Goal: Share content: Share content

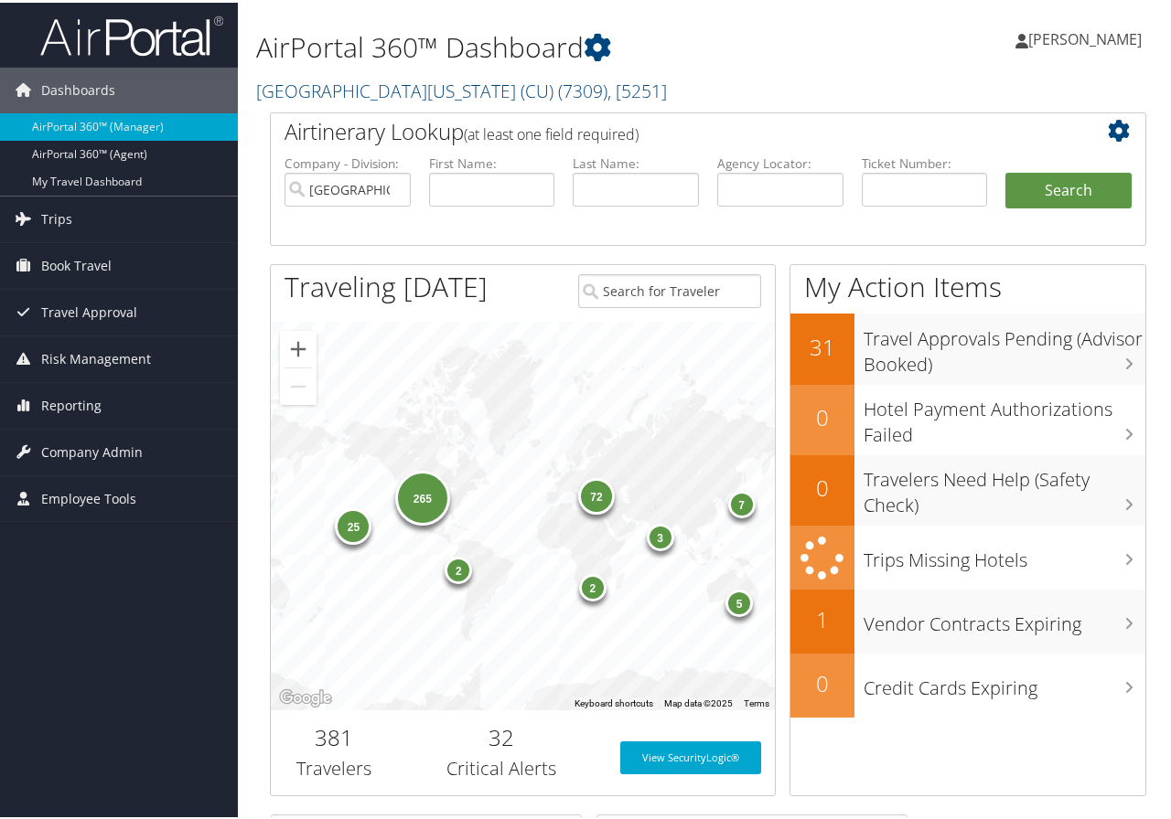
click at [1157, 648] on div "AirPortal 360™ Dashboard University of Colorado (CU) ( 7309 ) , [ 5251 ] Univer…" at bounding box center [708, 786] width 940 height 1572
click at [747, 176] on input "text" at bounding box center [780, 187] width 126 height 34
type input "ctnp5v"
click at [1005, 170] on button "Search" at bounding box center [1068, 188] width 126 height 37
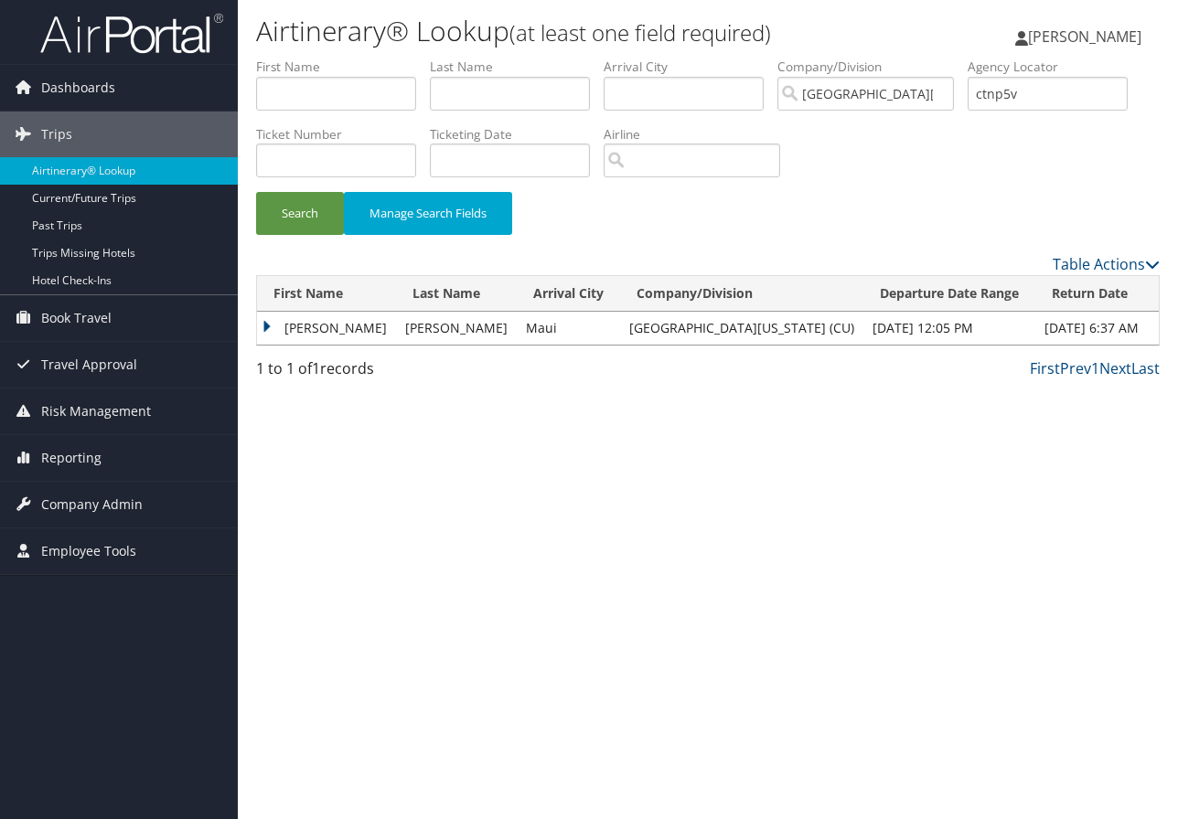
click at [318, 323] on td "[PERSON_NAME]" at bounding box center [326, 328] width 139 height 33
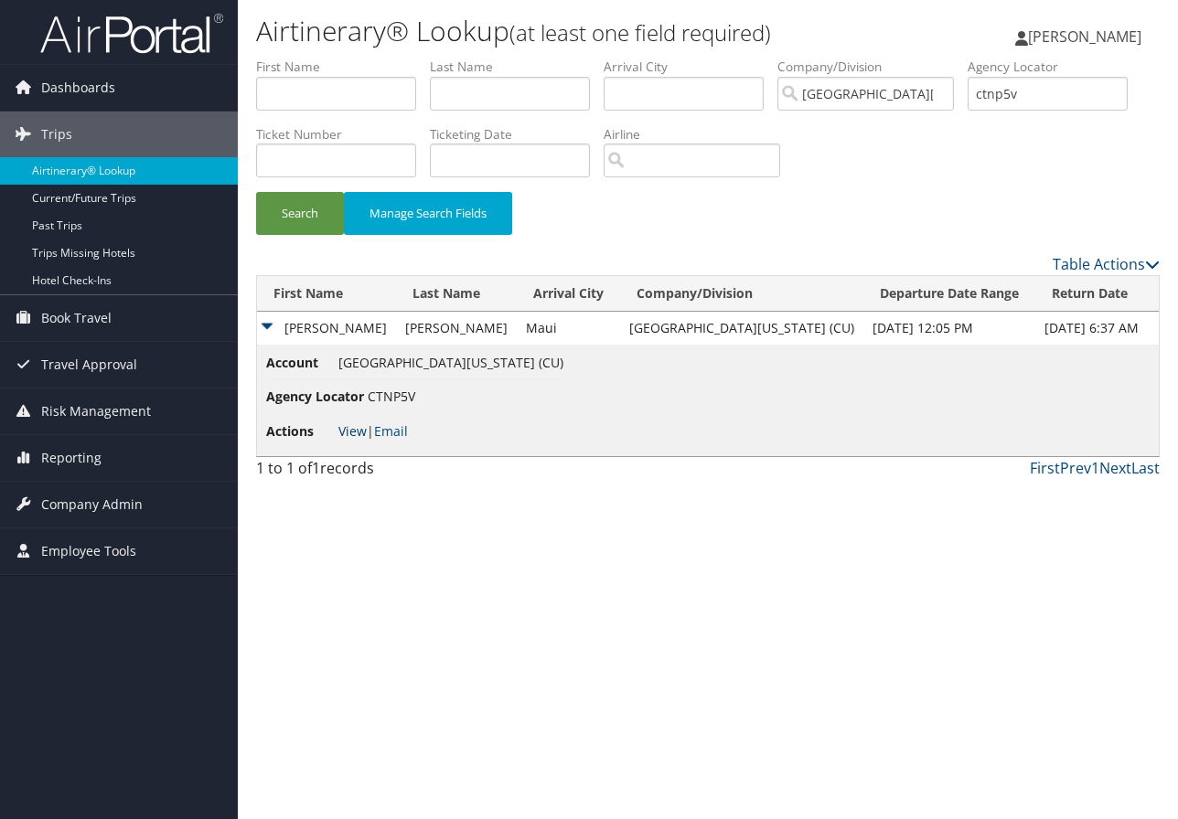
click at [350, 428] on link "View" at bounding box center [352, 431] width 28 height 17
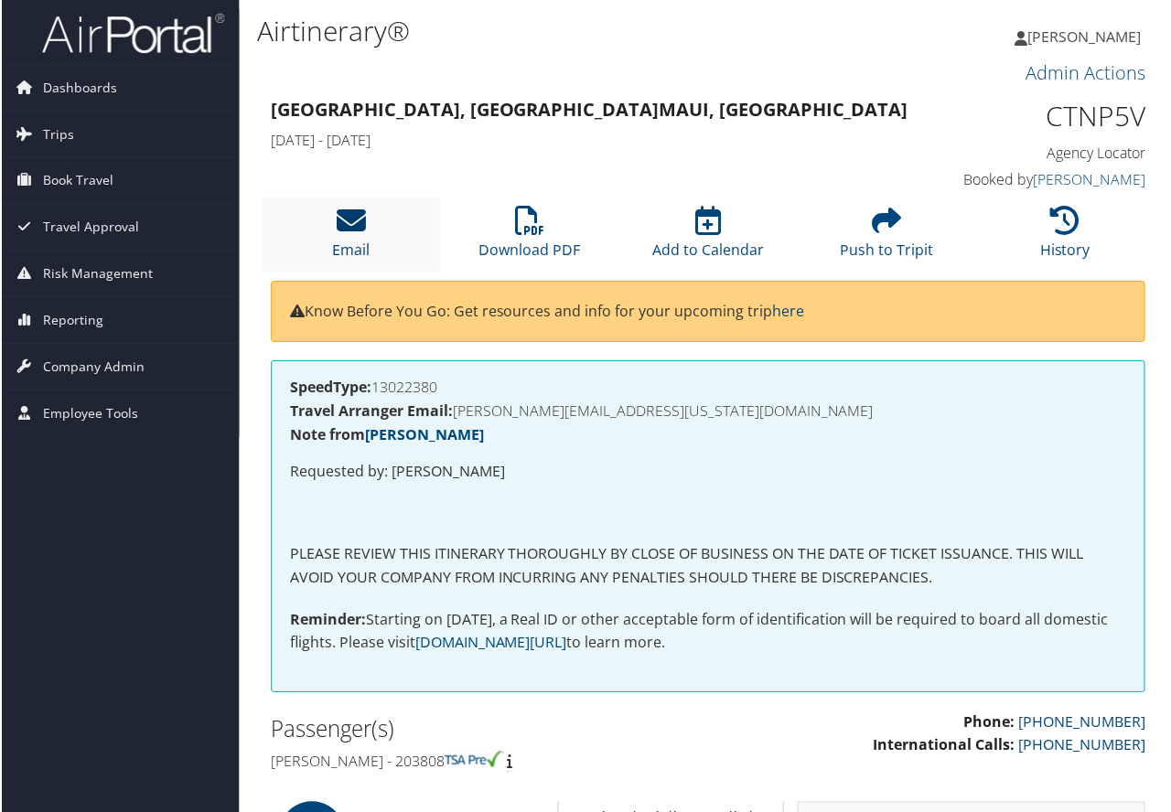
click at [348, 227] on icon at bounding box center [350, 221] width 29 height 29
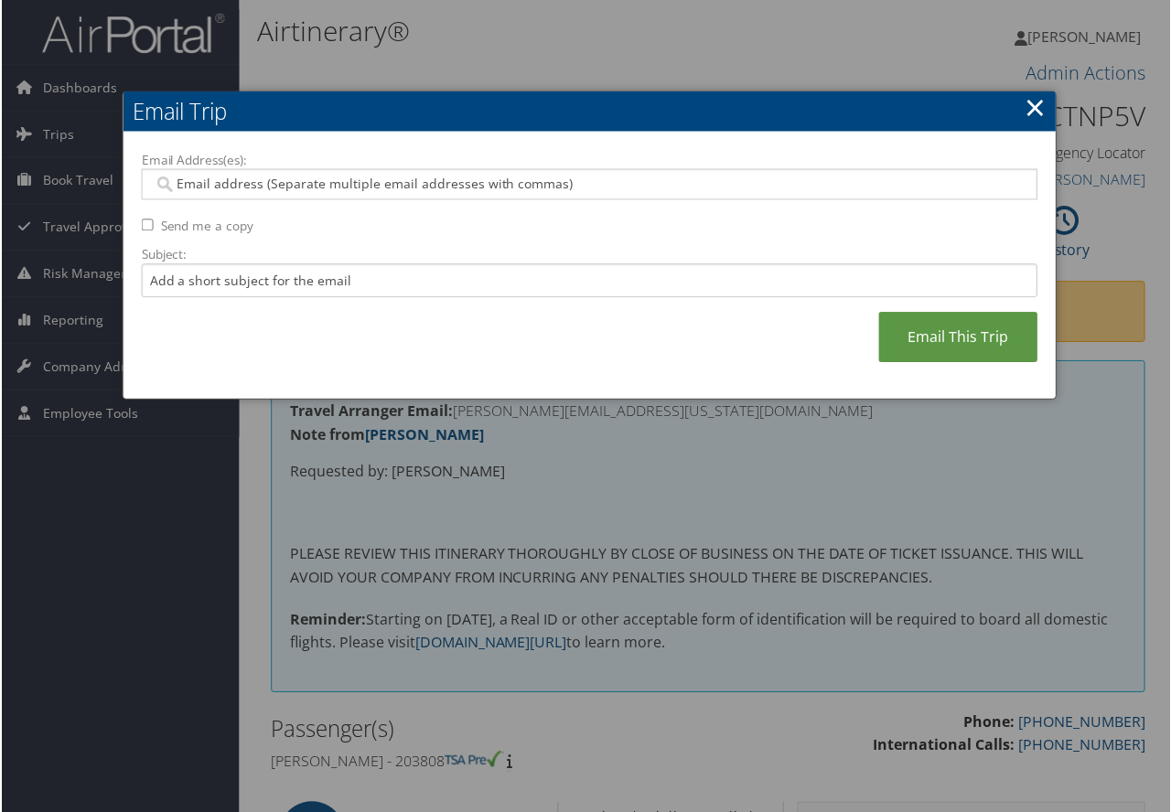
click at [223, 176] on input "Email Address(es):" at bounding box center [588, 185] width 873 height 18
paste input "madeline.job@colorado.edu"
type input "madeline.job@colorado.edu"
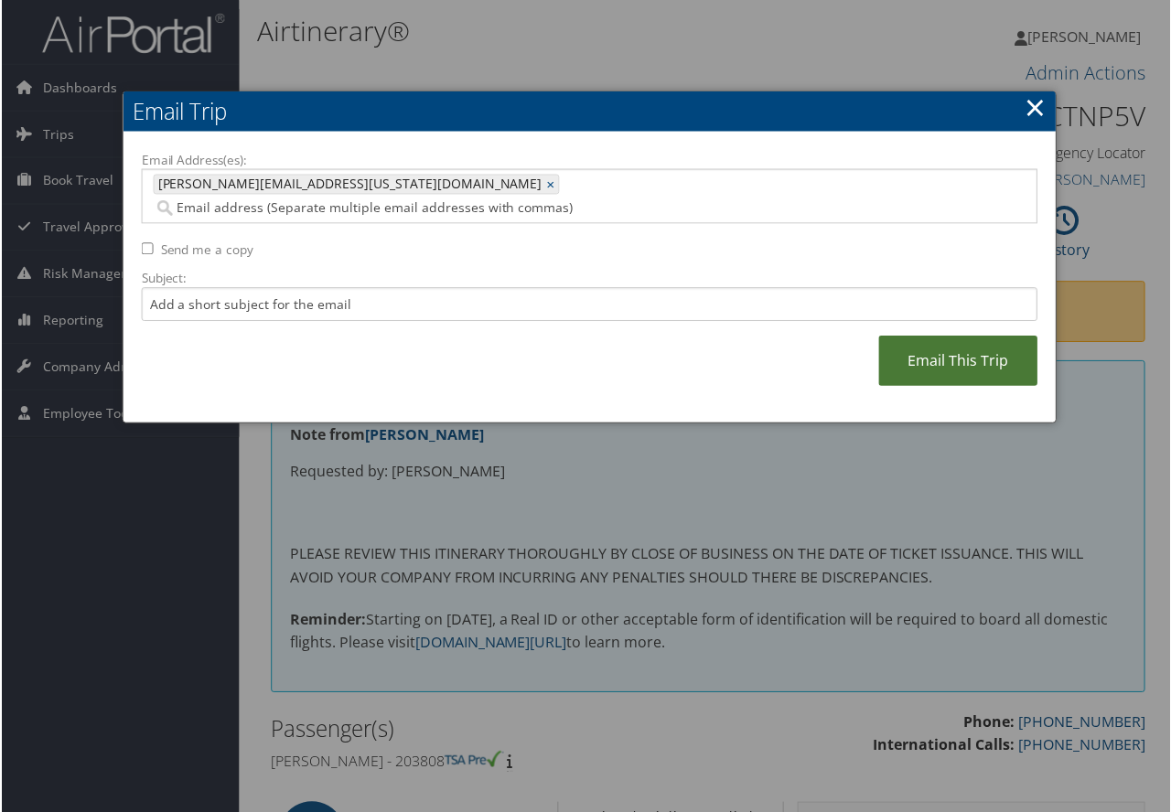
click at [953, 338] on link "Email This Trip" at bounding box center [958, 362] width 159 height 50
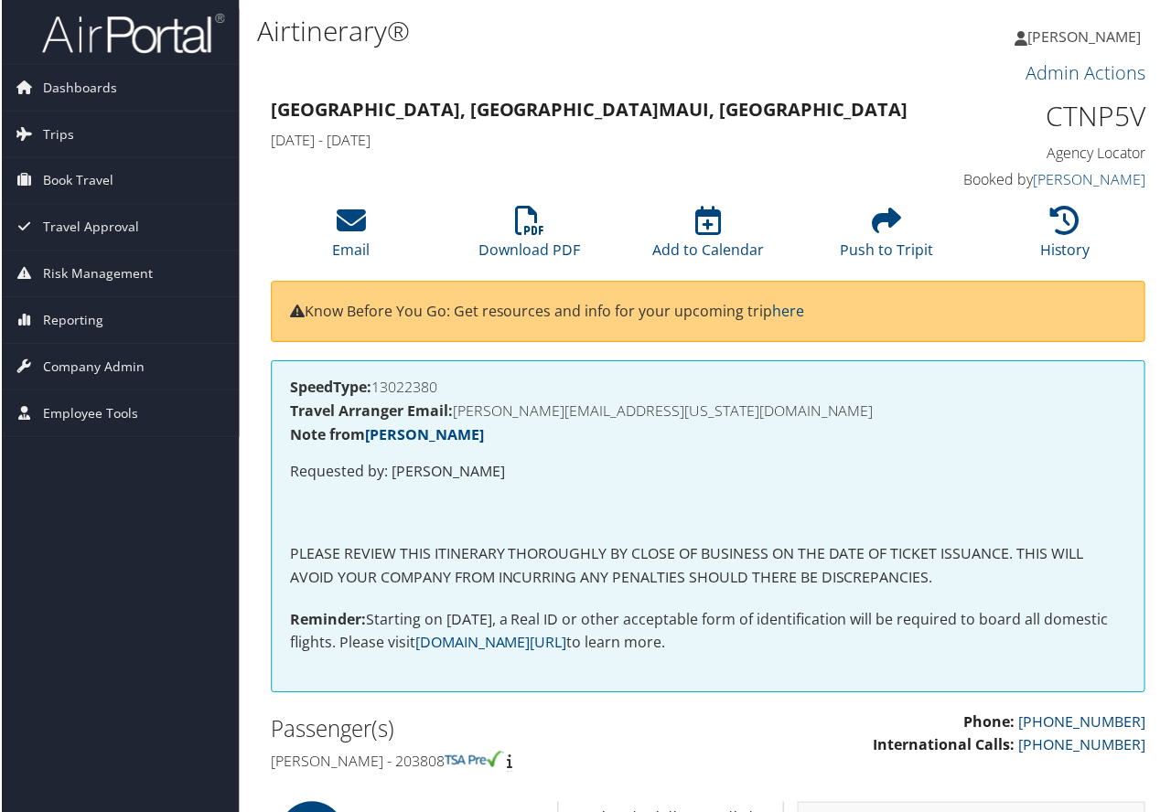
click at [1128, 222] on li "History" at bounding box center [1065, 235] width 179 height 74
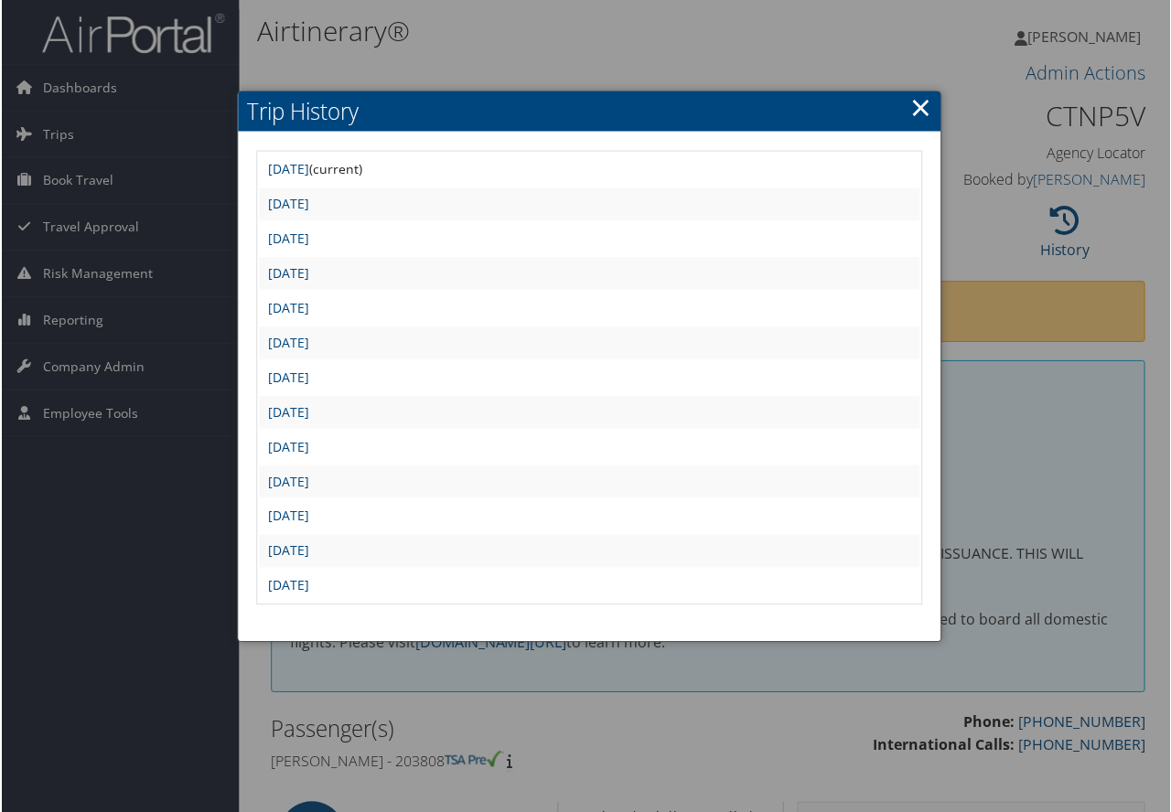
click at [913, 102] on link "×" at bounding box center [920, 107] width 21 height 37
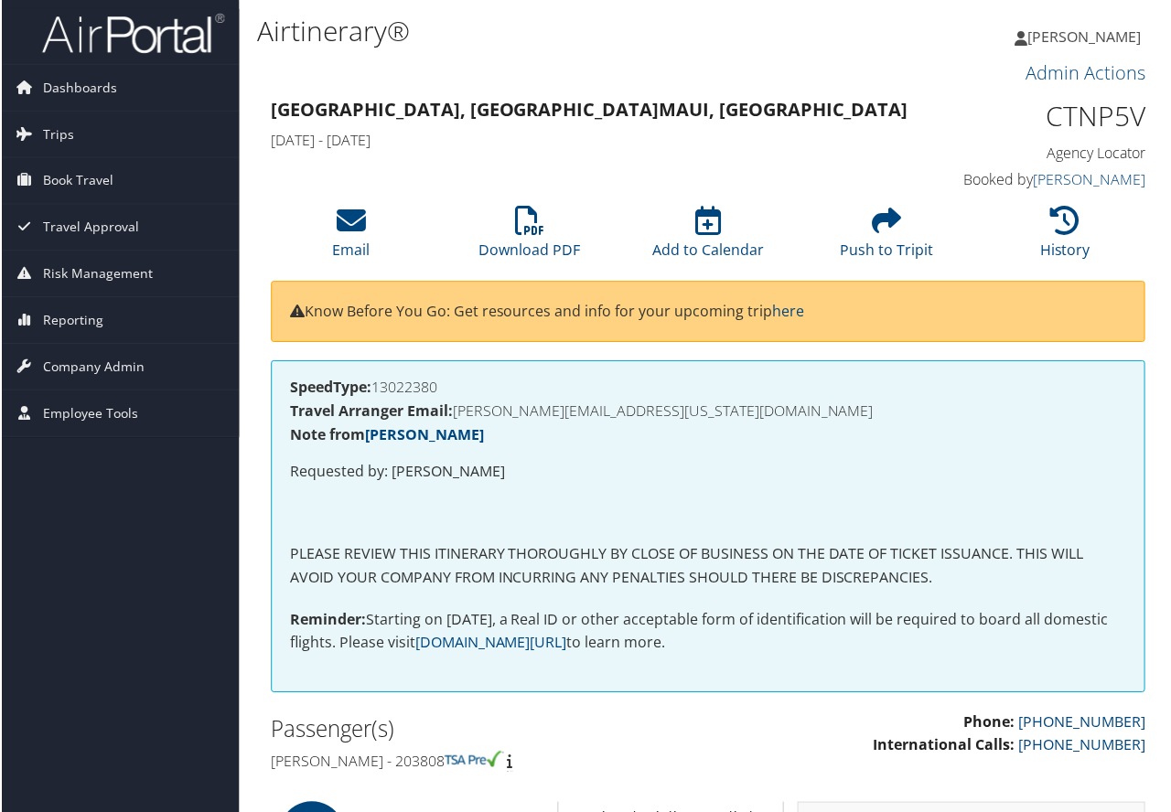
click at [1149, 558] on div "SpeedType: 13022380 Travel Arranger Email: MADELINE.JOB@COLORADO.EDU Note from …" at bounding box center [708, 536] width 904 height 351
